Goal: Communication & Community: Participate in discussion

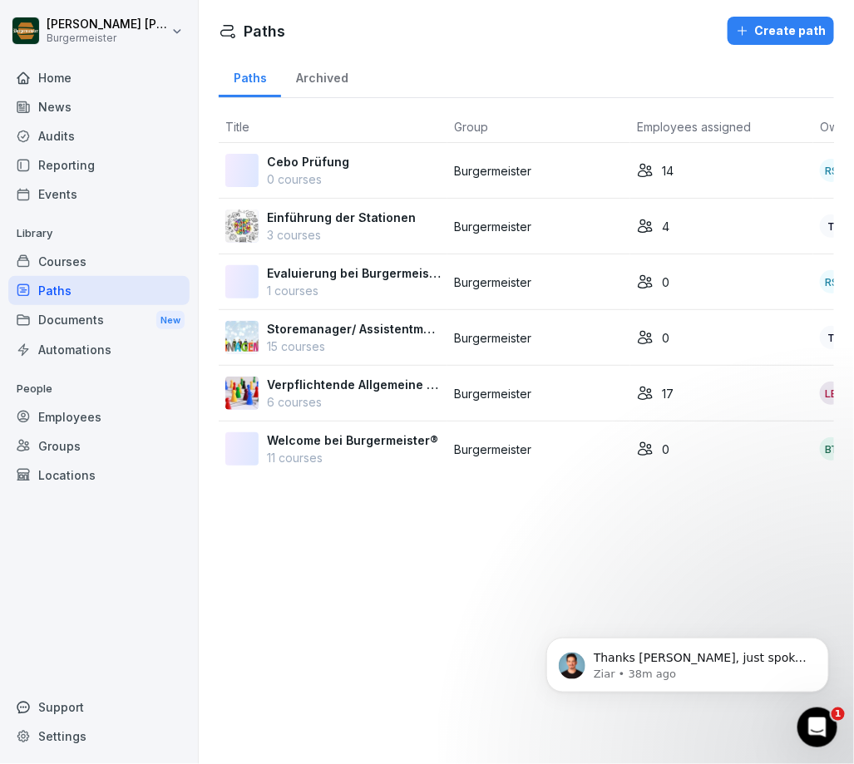
scroll to position [2458, 0]
click at [826, 733] on div "Open Intercom Messenger" at bounding box center [814, 725] width 55 height 55
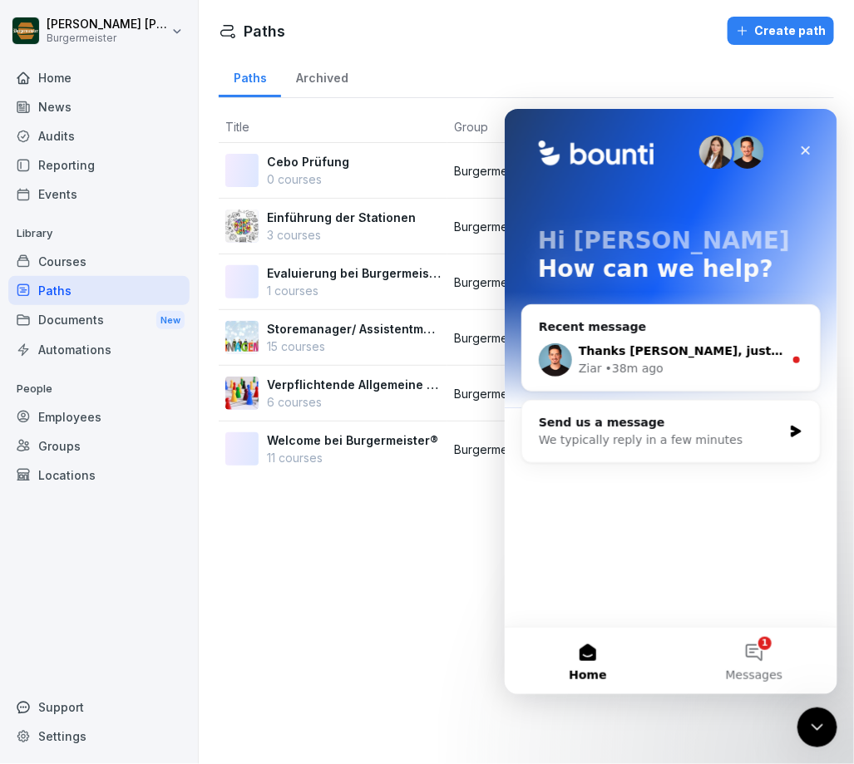
click at [679, 366] on div "Ziar • 38m ago" at bounding box center [680, 367] width 205 height 17
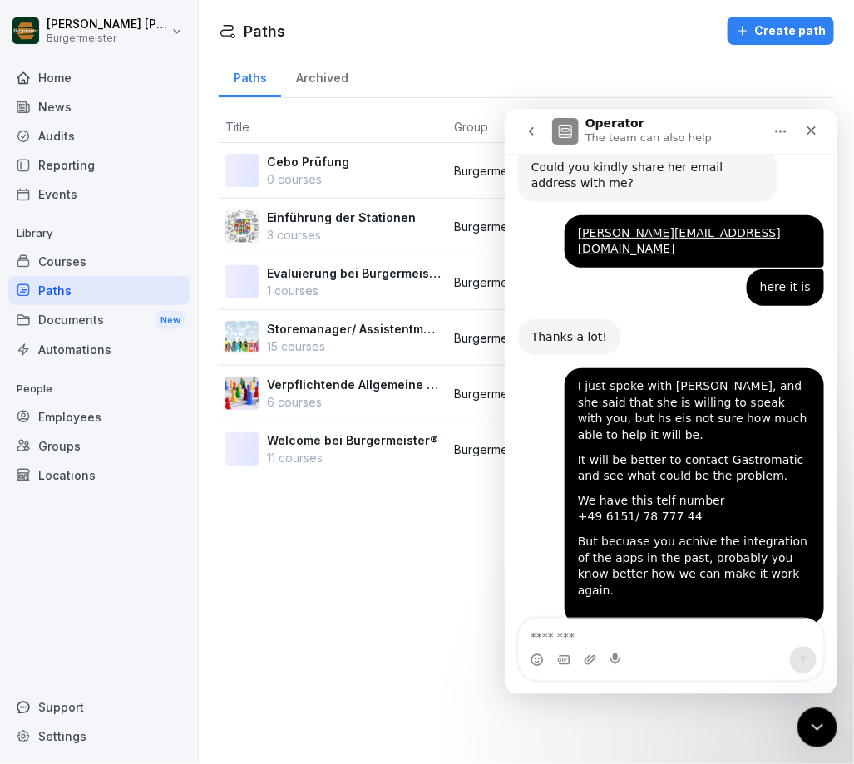
scroll to position [2485, 0]
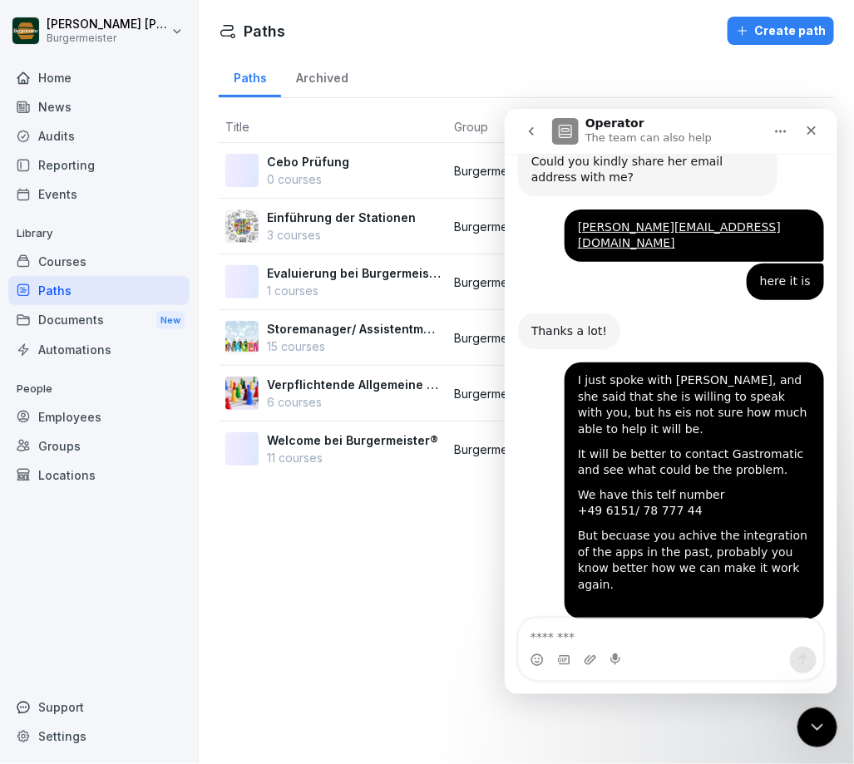
click at [681, 656] on div "Intercom messenger" at bounding box center [670, 659] width 304 height 27
click at [693, 632] on textarea "Message…" at bounding box center [670, 632] width 304 height 28
type textarea "**********"
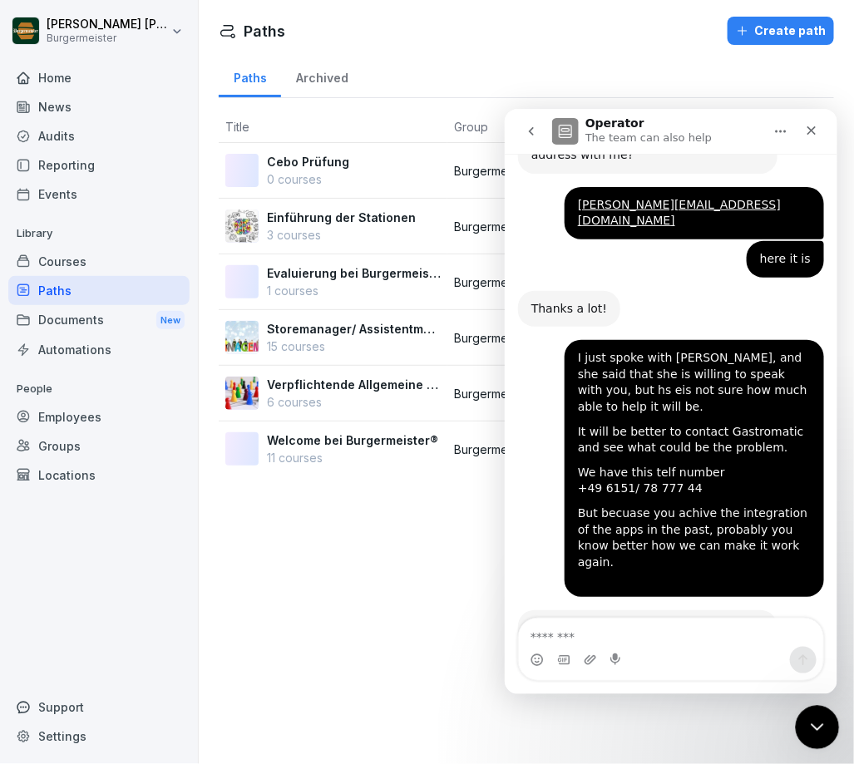
click at [820, 724] on icon "Close Intercom Messenger" at bounding box center [815, 725] width 20 height 20
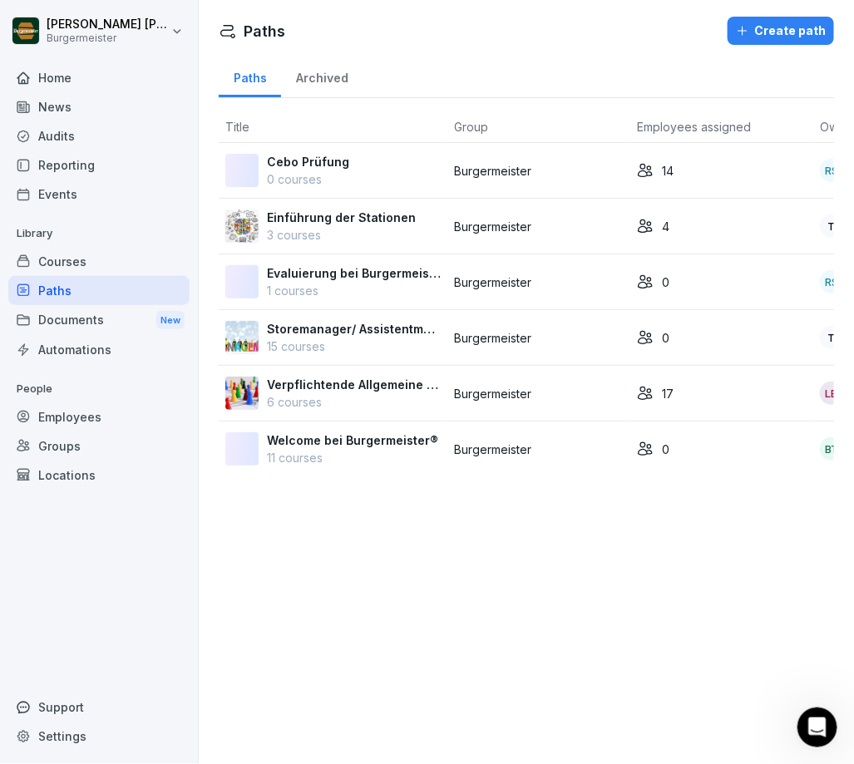
click at [84, 473] on div "Locations" at bounding box center [98, 475] width 181 height 29
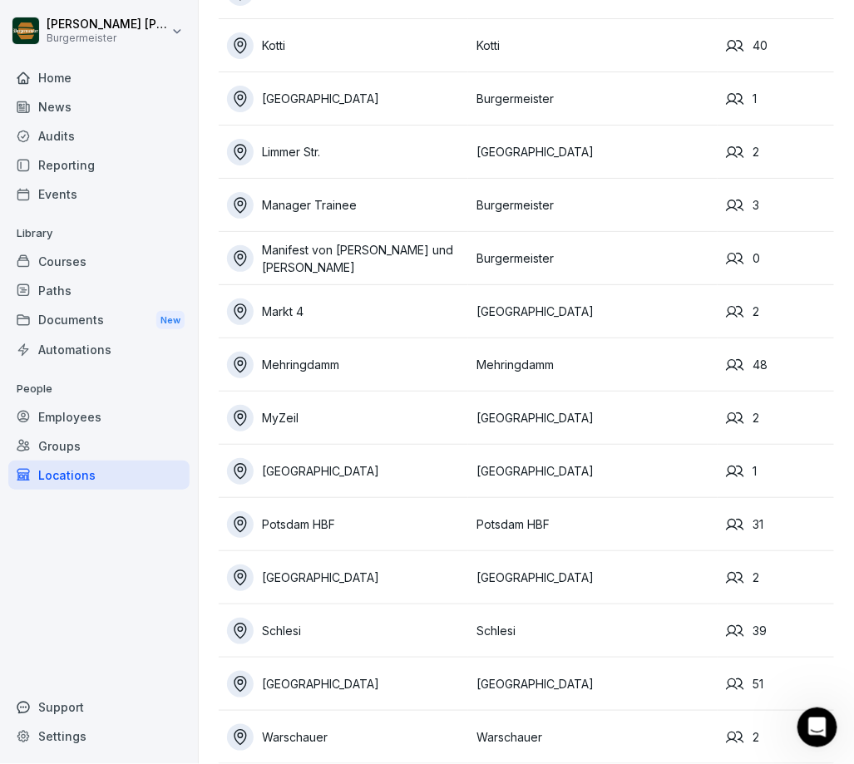
scroll to position [559, 0]
